Goal: Check status: Check status

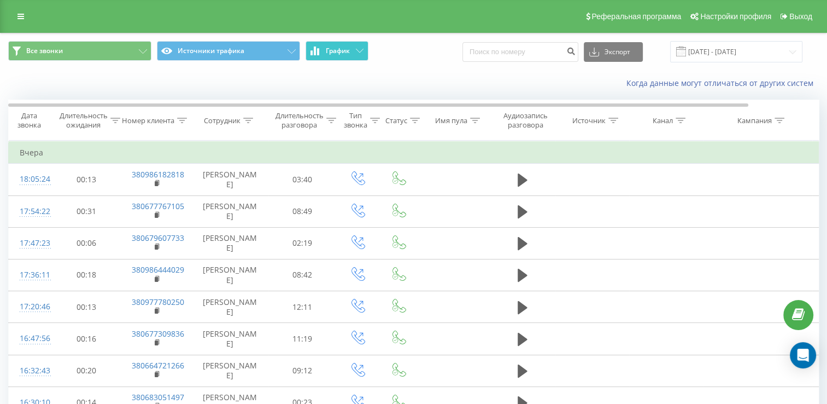
click at [346, 54] on span "График" at bounding box center [338, 51] width 24 height 8
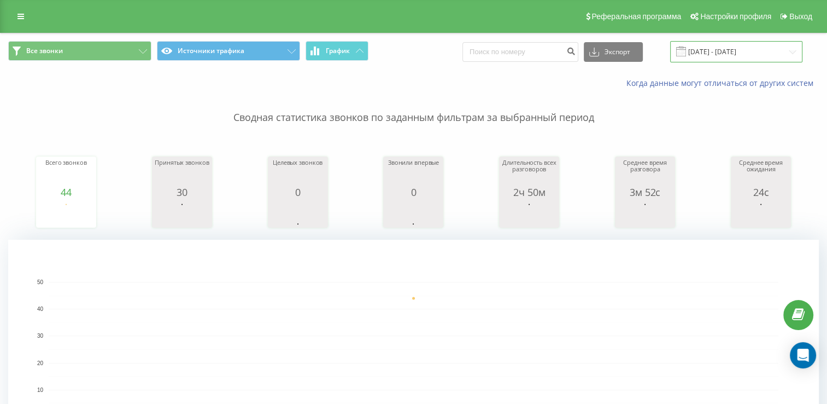
click at [709, 50] on input "[DATE] - [DATE]" at bounding box center [736, 51] width 132 height 21
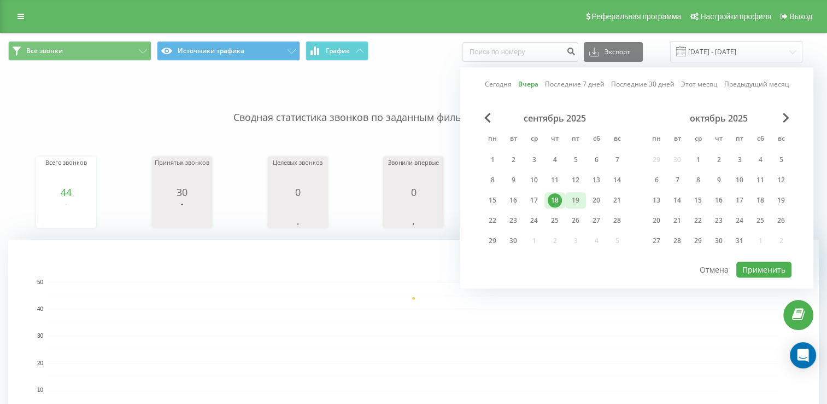
click at [578, 202] on div "19" at bounding box center [576, 200] width 14 height 14
click at [575, 197] on div "19" at bounding box center [576, 200] width 14 height 14
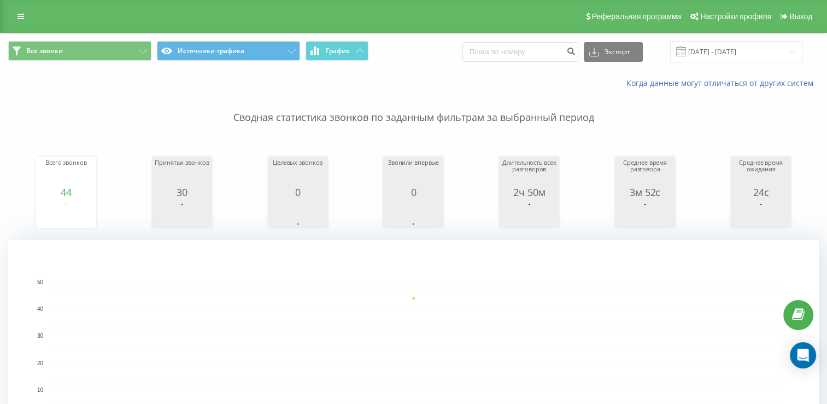
click at [351, 98] on p "Сводная статистика звонков по заданным фильтрам за выбранный период" at bounding box center [413, 107] width 811 height 36
click at [704, 47] on input "[DATE] - [DATE]" at bounding box center [736, 51] width 132 height 21
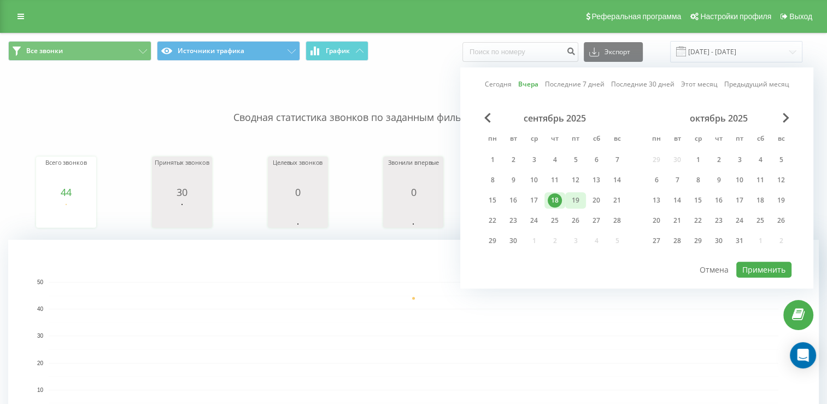
click at [582, 199] on div "19" at bounding box center [576, 200] width 14 height 14
click at [579, 198] on div "19" at bounding box center [576, 200] width 14 height 14
click at [428, 95] on p "Сводная статистика звонков по заданным фильтрам за выбранный период" at bounding box center [413, 107] width 811 height 36
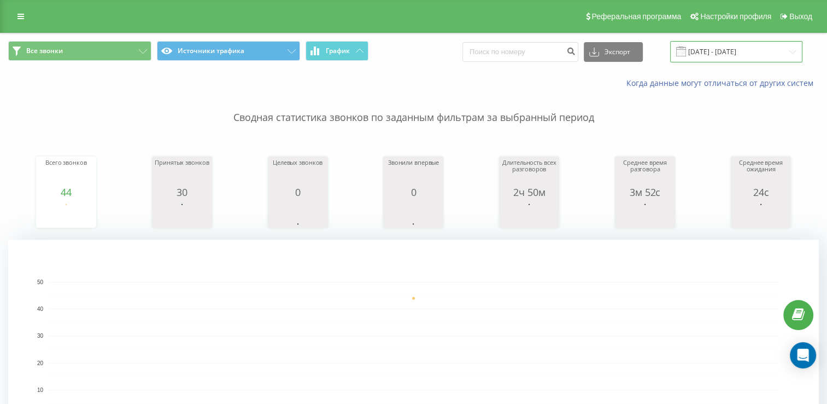
click at [773, 58] on input "[DATE] - [DATE]" at bounding box center [736, 51] width 132 height 21
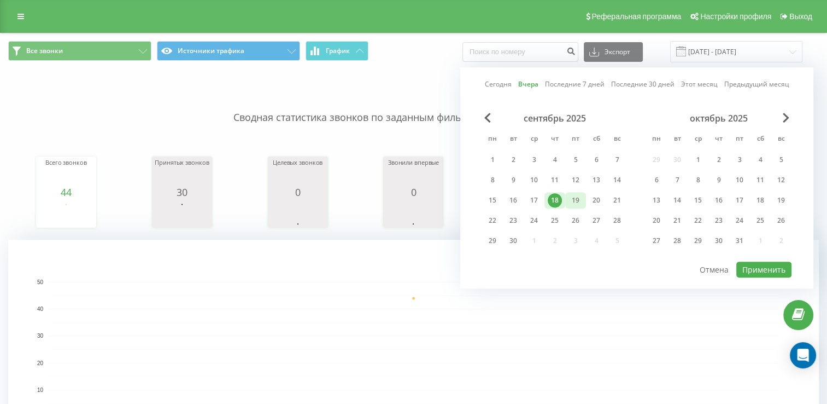
click at [571, 205] on div "19" at bounding box center [576, 200] width 14 height 14
click at [787, 265] on button "Применить" at bounding box center [764, 269] width 55 height 16
type input "[DATE] - [DATE]"
